Goal: Find specific page/section: Find specific page/section

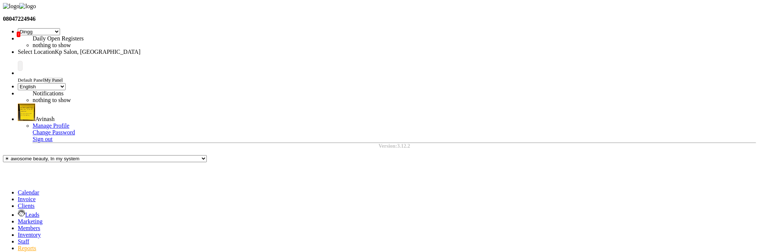
select select "28"
select select "en"
click at [18, 202] on li "Clients" at bounding box center [387, 205] width 739 height 7
click at [18, 202] on icon at bounding box center [18, 205] width 0 height 6
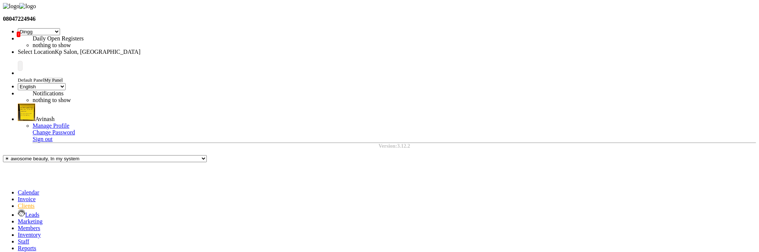
type input "avinash"
